Goal: Transaction & Acquisition: Purchase product/service

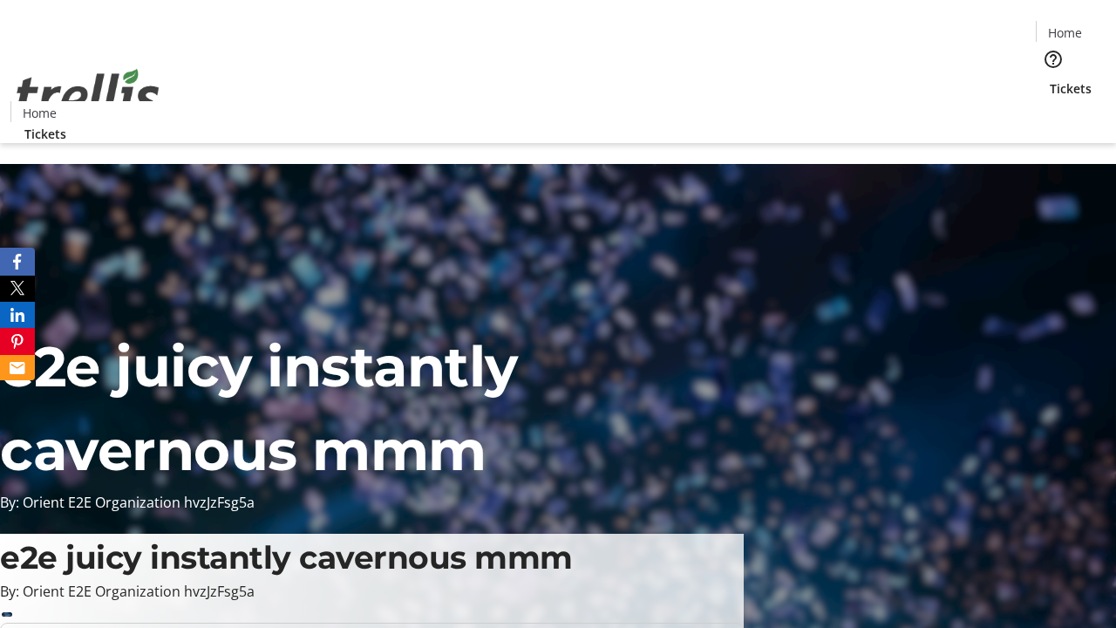
click at [1050, 79] on span "Tickets" at bounding box center [1071, 88] width 42 height 18
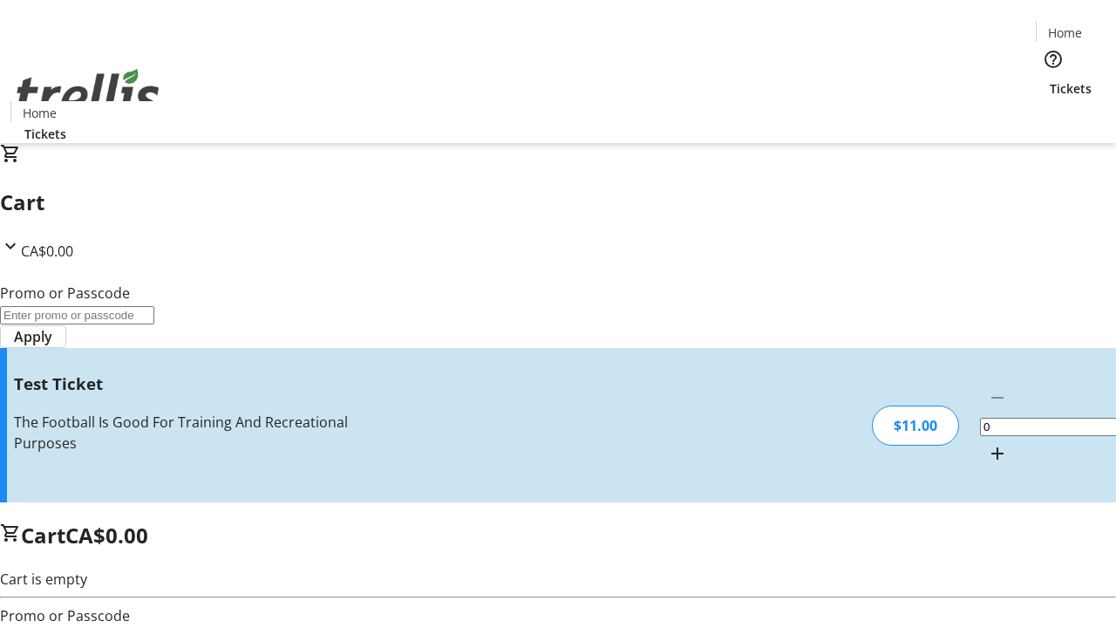
click at [987, 443] on mat-icon "Increment by one" at bounding box center [997, 453] width 21 height 21
type input "1"
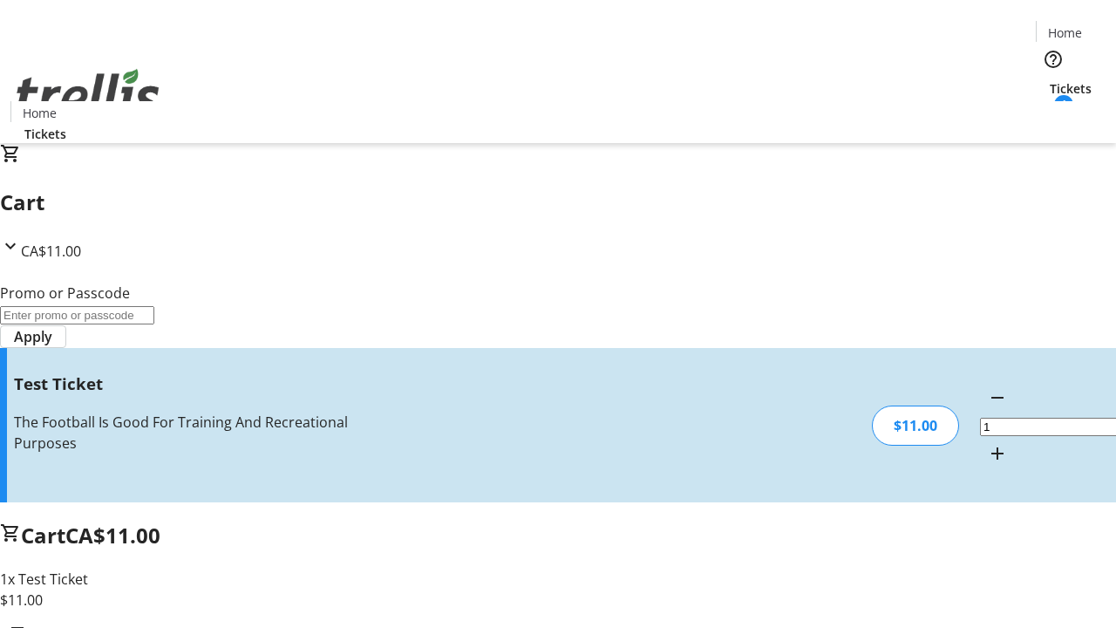
type input "UNLOCK"
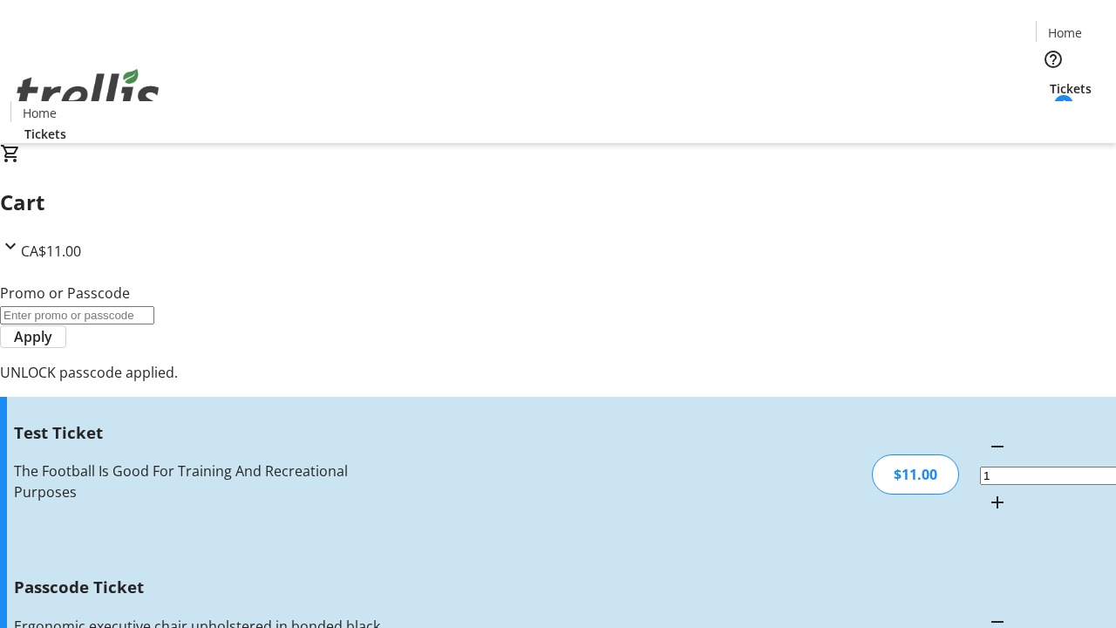
type input "5"
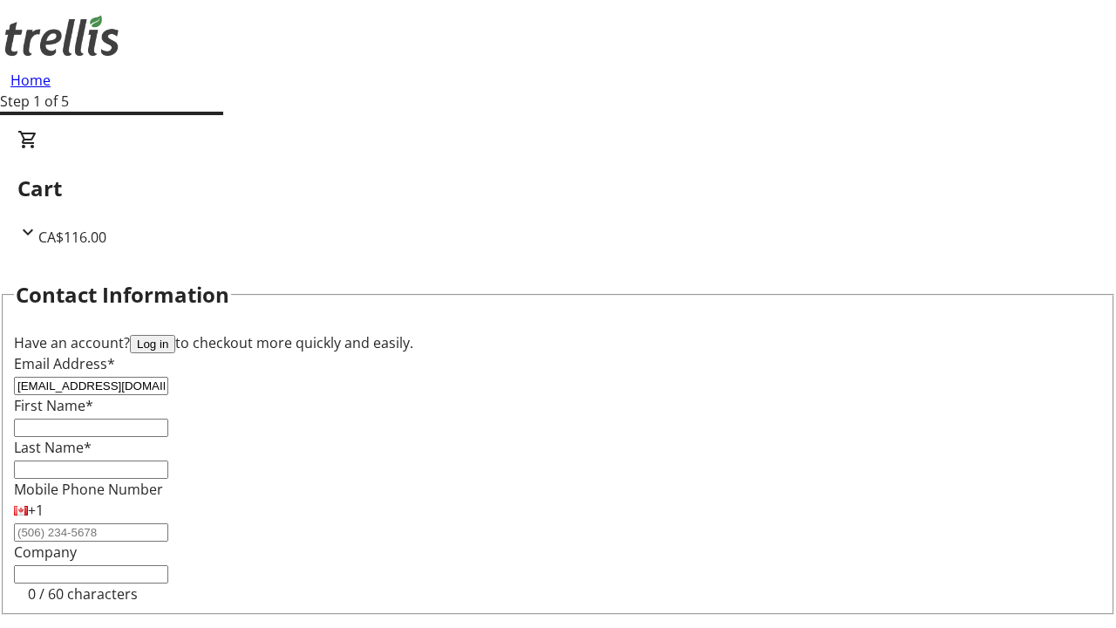
type input "[EMAIL_ADDRESS][DOMAIN_NAME]"
type input "Viva"
type input "[PERSON_NAME]"
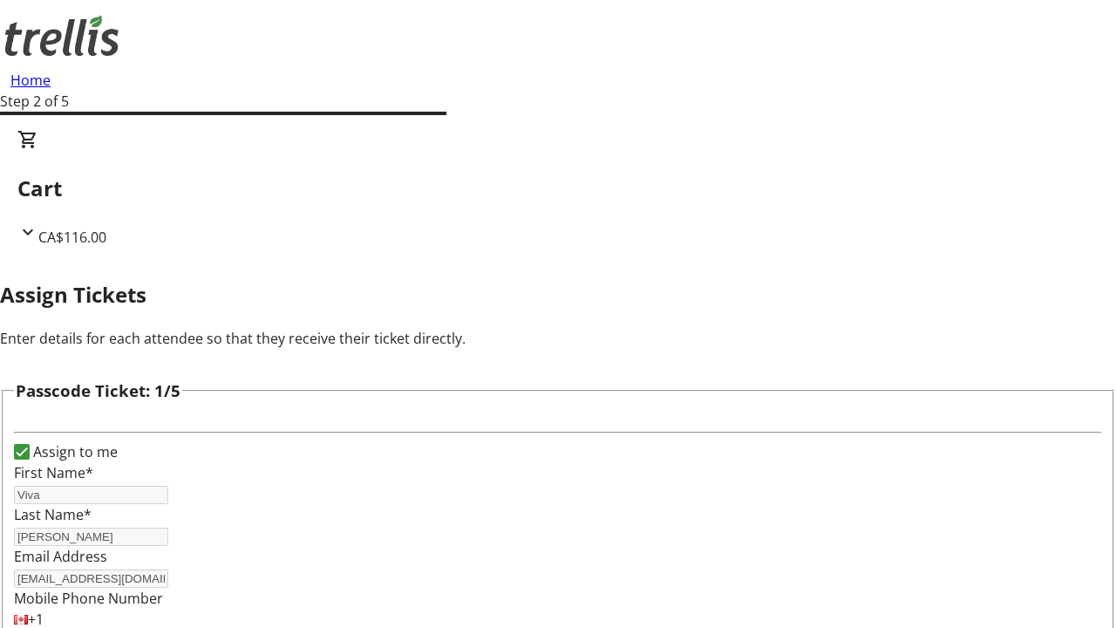
type input "[PERSON_NAME]"
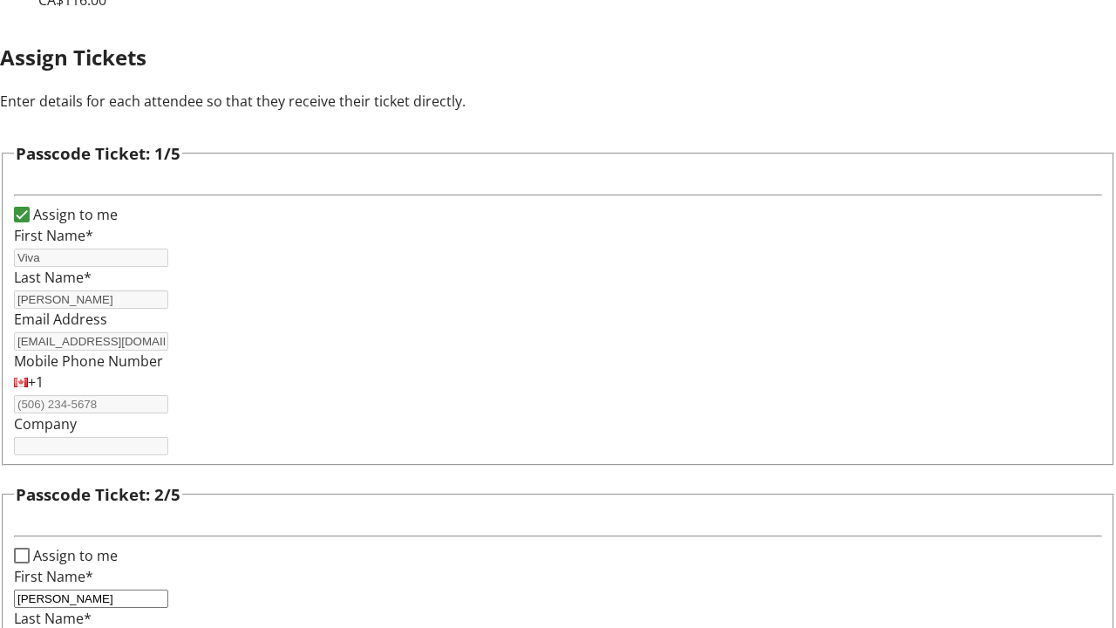
type input "Murazik"
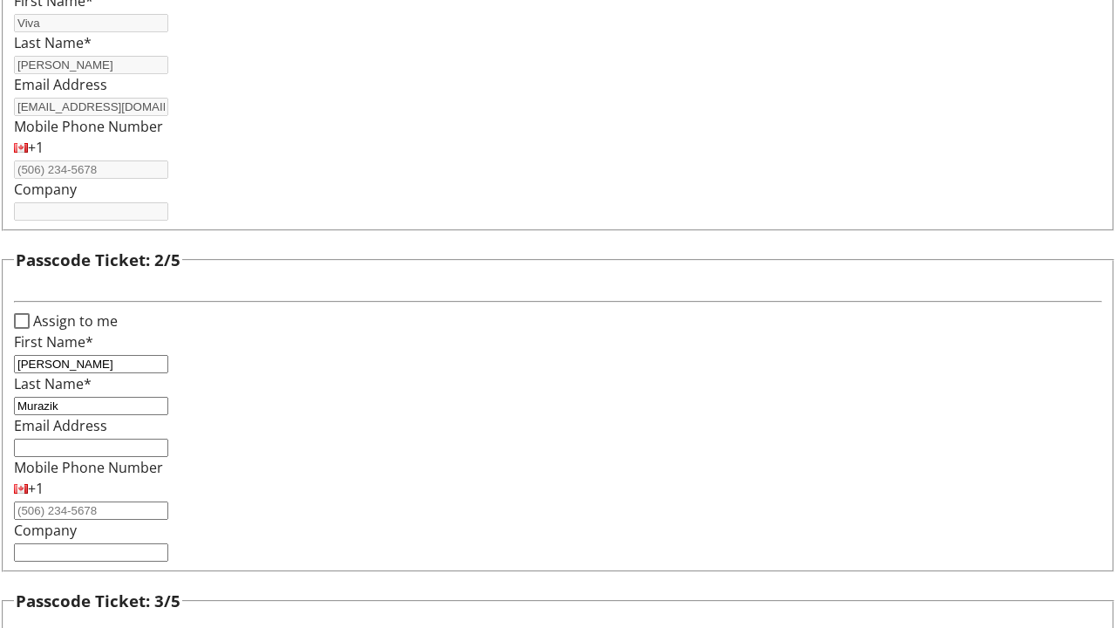
type input "Zion"
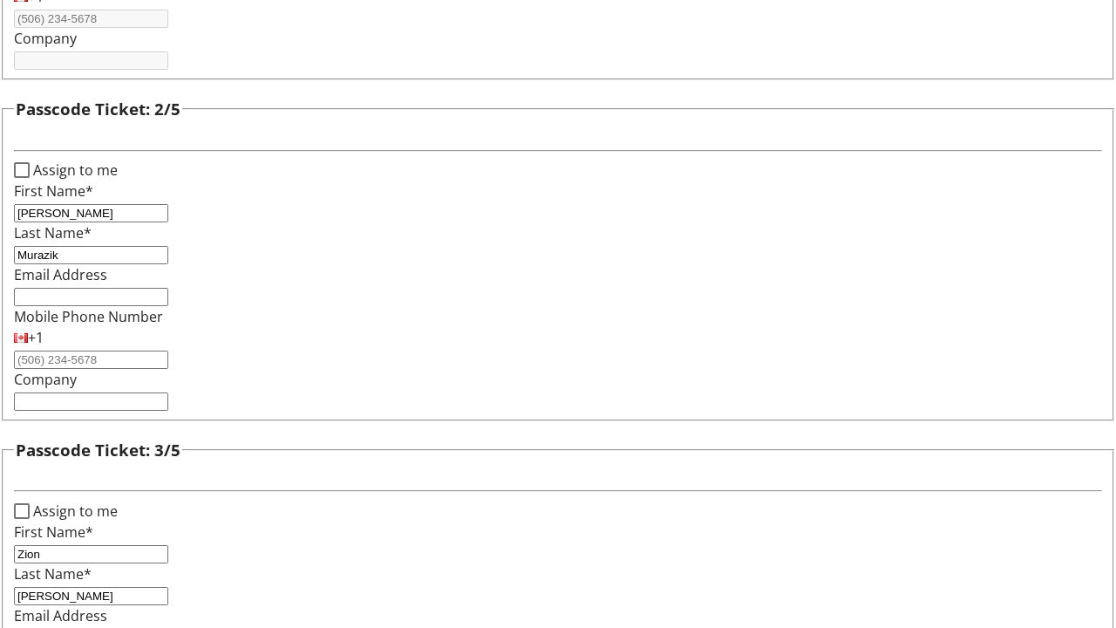
type input "[PERSON_NAME]"
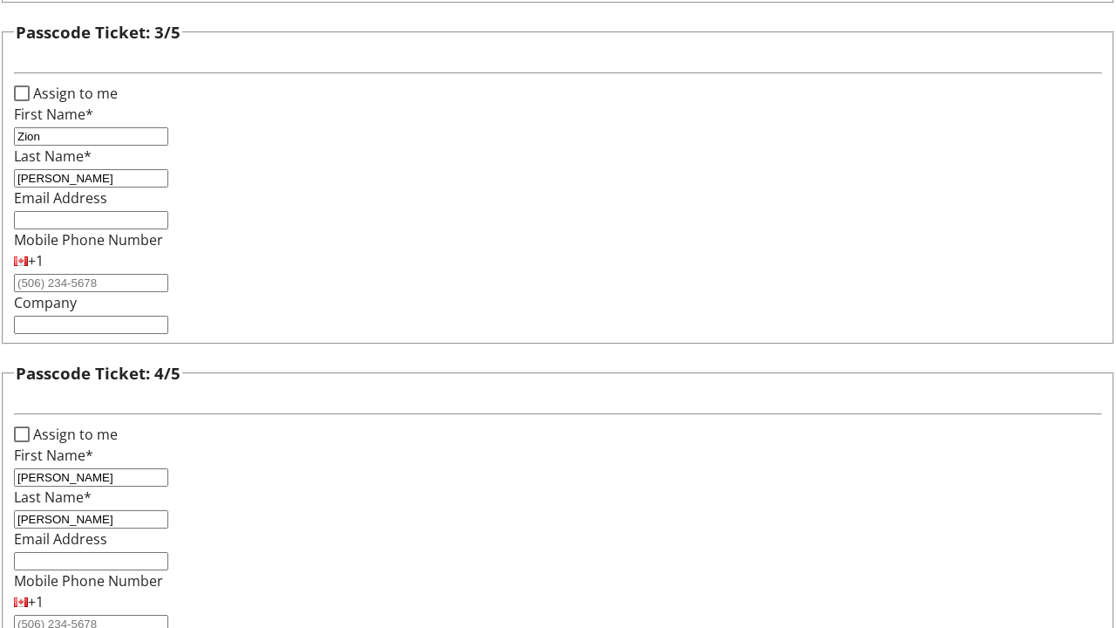
type input "[PERSON_NAME]"
checkbox input "true"
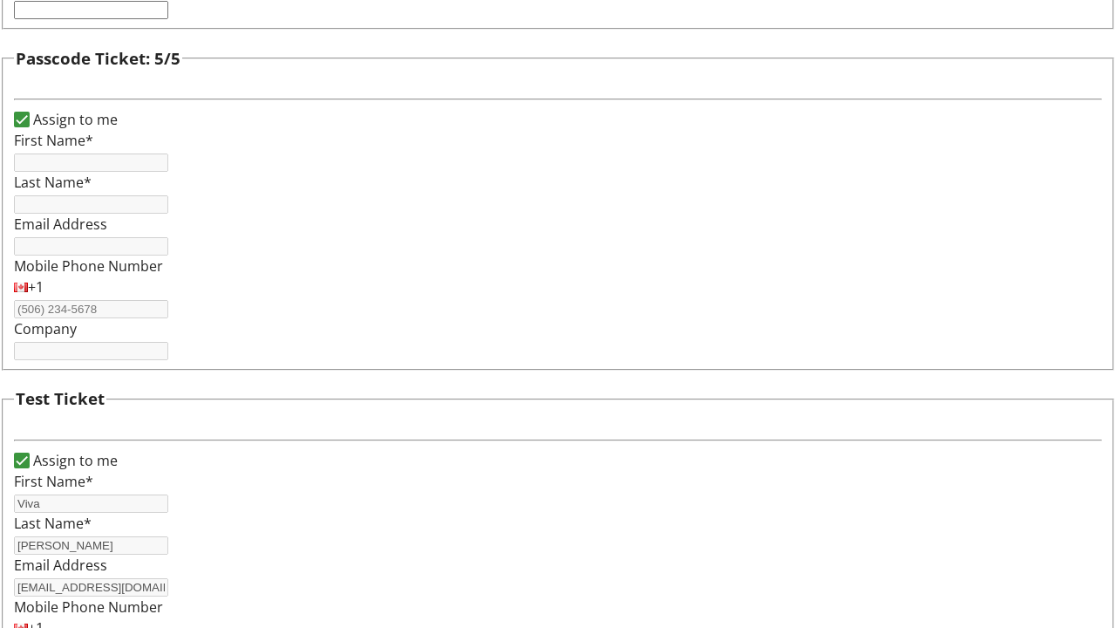
type input "Viva"
type input "[PERSON_NAME]"
type input "[EMAIL_ADDRESS][DOMAIN_NAME]"
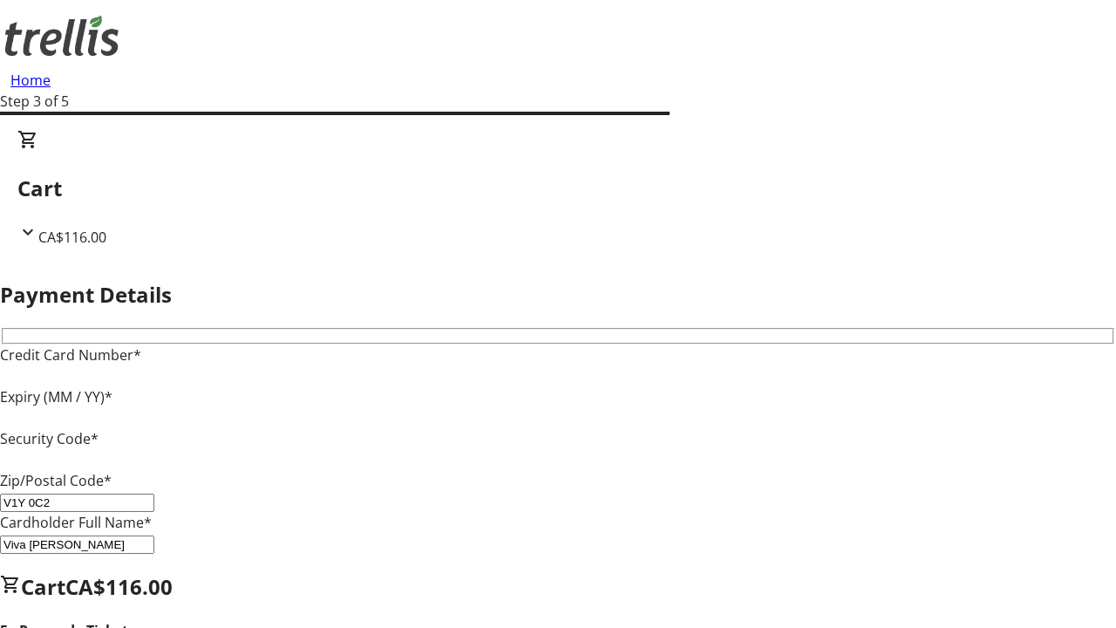
type input "V1Y 0C2"
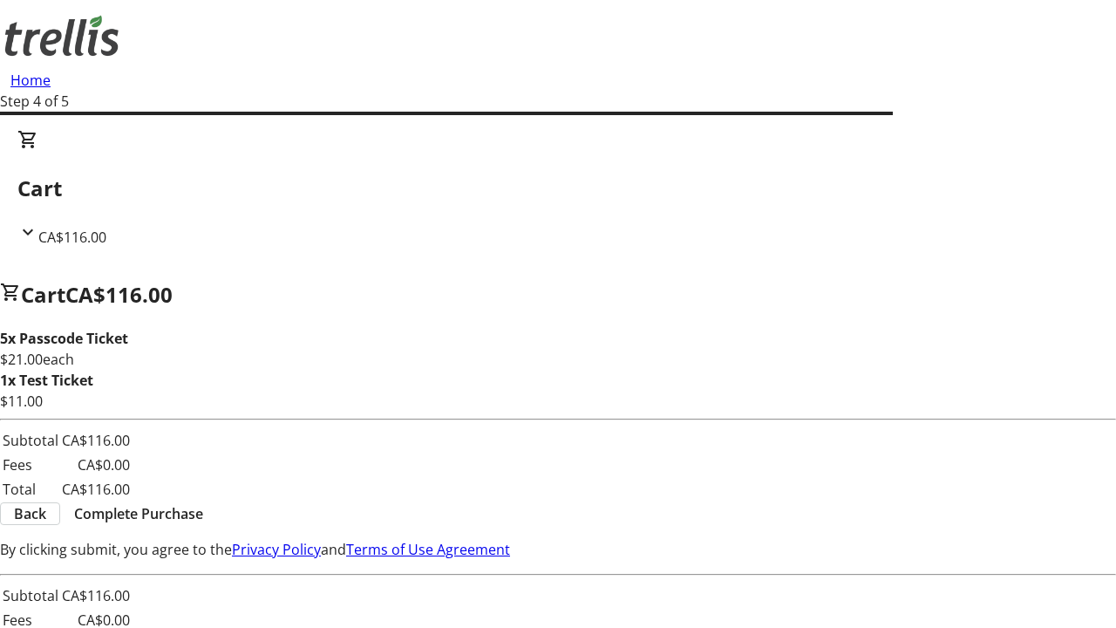
click at [203, 516] on span "Complete Purchase" at bounding box center [138, 513] width 129 height 21
